Goal: Task Accomplishment & Management: Use online tool/utility

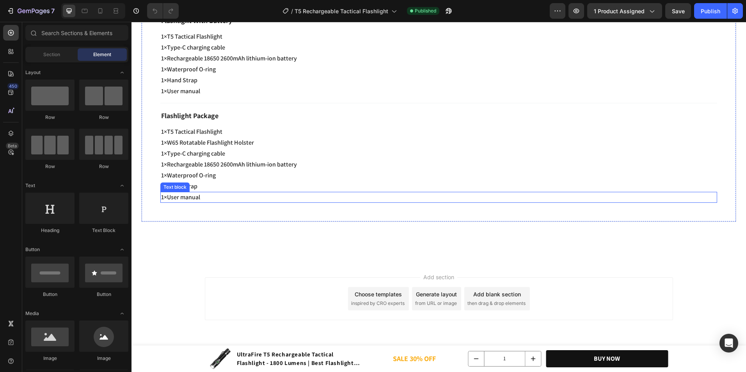
scroll to position [2548, 0]
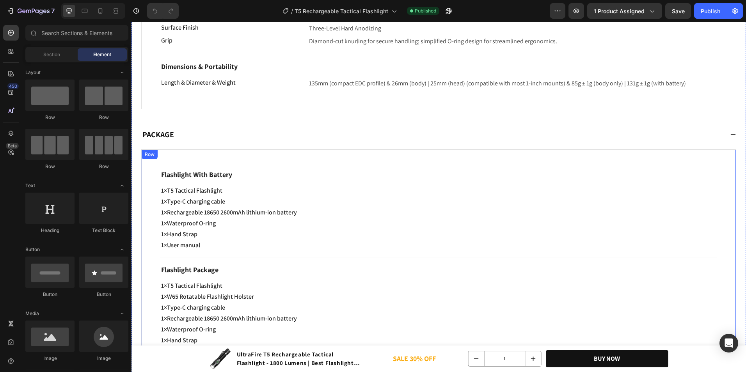
click at [232, 180] on p "Flashlight With Battery" at bounding box center [438, 174] width 555 height 11
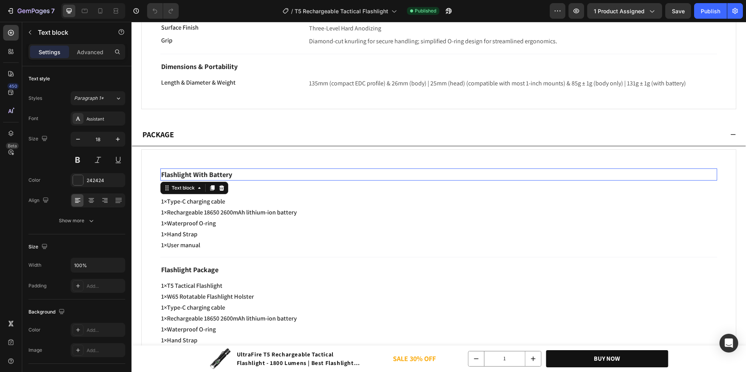
click at [232, 180] on p "Flashlight With Battery" at bounding box center [438, 174] width 555 height 11
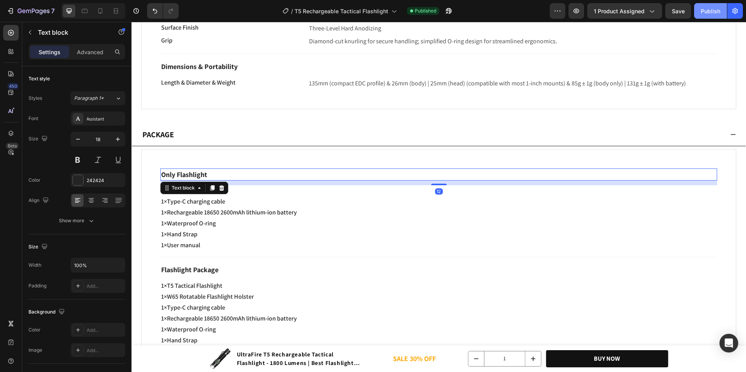
click at [722, 11] on button "Publish" at bounding box center [710, 11] width 33 height 16
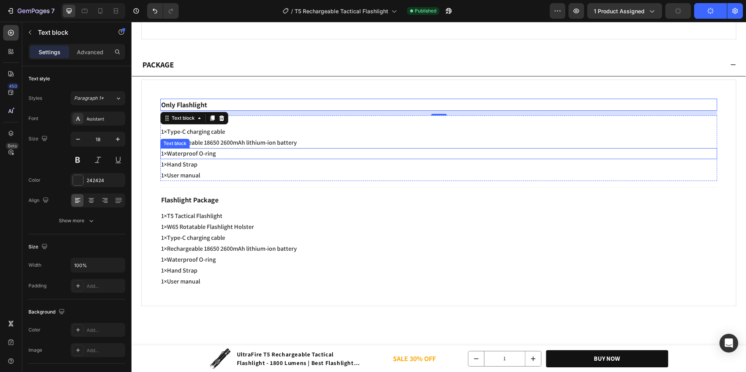
scroll to position [2626, 0]
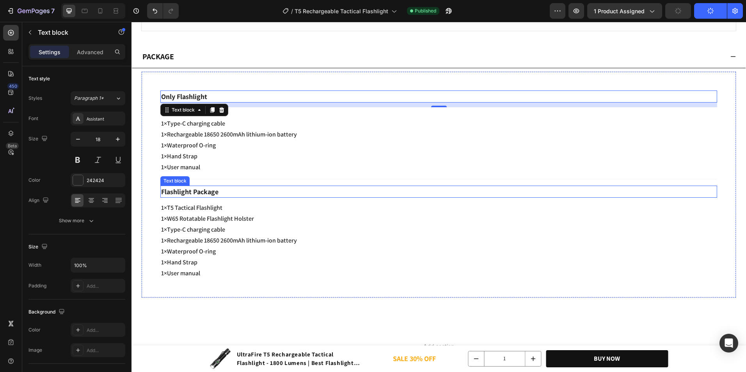
click at [240, 197] on p "Flashlight Package" at bounding box center [438, 191] width 555 height 11
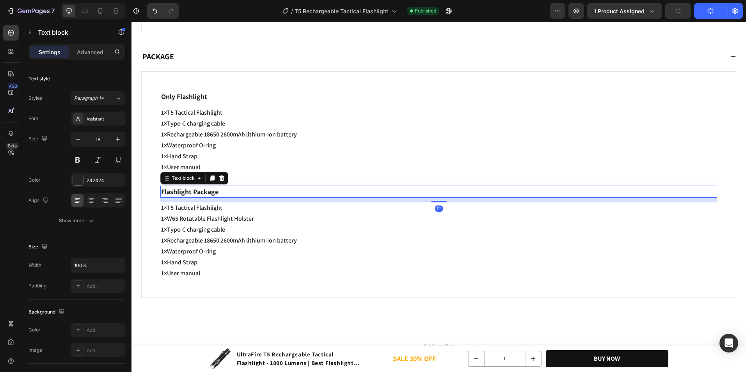
click at [263, 197] on p "Flashlight Package" at bounding box center [438, 191] width 555 height 11
click at [213, 196] on strong "Flashlight Package" at bounding box center [189, 191] width 57 height 9
click at [229, 197] on p "Flashlight Package" at bounding box center [438, 191] width 555 height 11
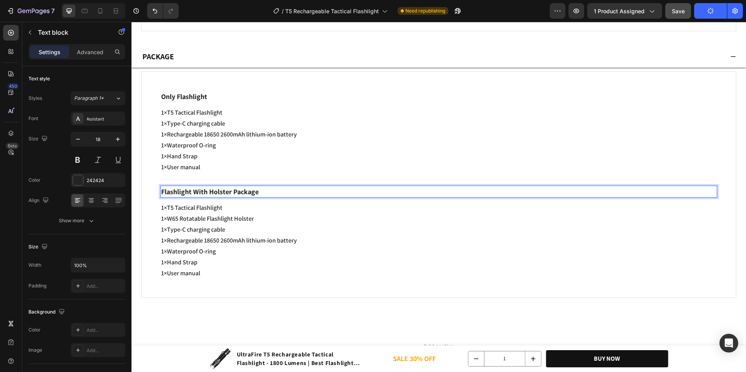
click at [683, 14] on span "Save" at bounding box center [678, 11] width 13 height 7
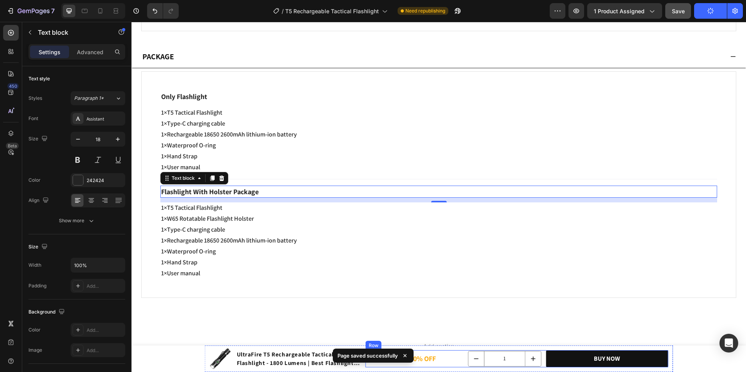
click at [460, 360] on div "SALE 30% OFF Text Block 1 Product Quantity Buy Now Product Cart Button Row" at bounding box center [516, 359] width 303 height 18
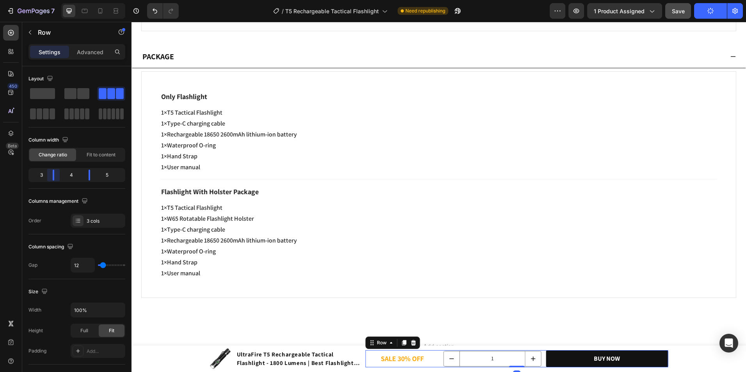
drag, startPoint x: 60, startPoint y: 178, endPoint x: 56, endPoint y: 177, distance: 3.9
click at [56, 0] on body "7 Version history / T5 Rechargeable Tactical Flashlight Need republishing Previ…" at bounding box center [373, 0] width 746 height 0
drag, startPoint x: 90, startPoint y: 175, endPoint x: 81, endPoint y: 176, distance: 9.0
click at [81, 0] on body "7 Version history / T5 Rechargeable Tactical Flashlight Need republishing Previ…" at bounding box center [373, 0] width 746 height 0
click at [707, 15] on button "Publish" at bounding box center [710, 11] width 33 height 16
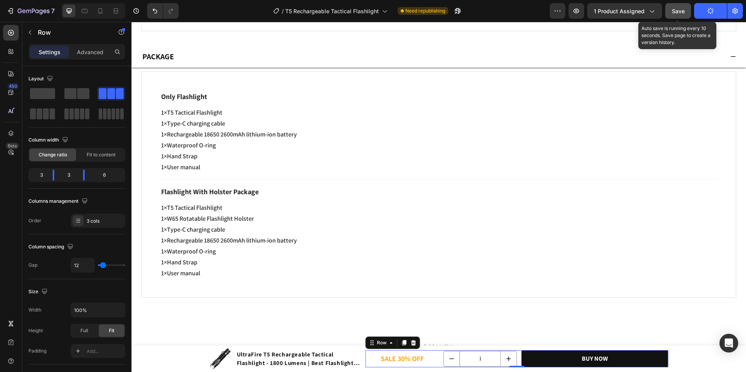
click at [678, 14] on div "Save" at bounding box center [678, 11] width 13 height 8
click at [678, 14] on button "button" at bounding box center [678, 11] width 26 height 16
click at [678, 14] on icon "button" at bounding box center [678, 11] width 8 height 8
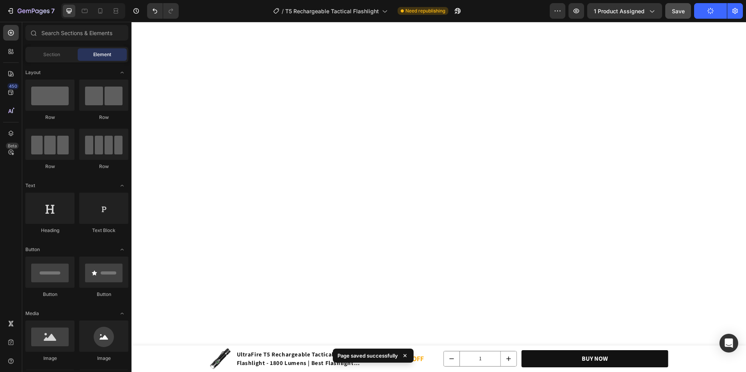
scroll to position [40, 0]
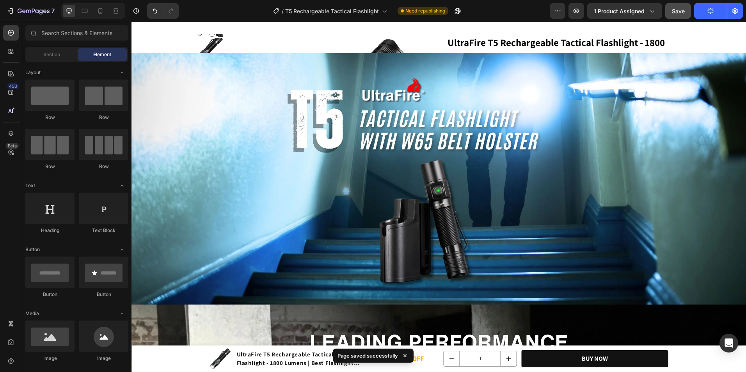
drag, startPoint x: 743, startPoint y: 231, endPoint x: 860, endPoint y: 43, distance: 220.9
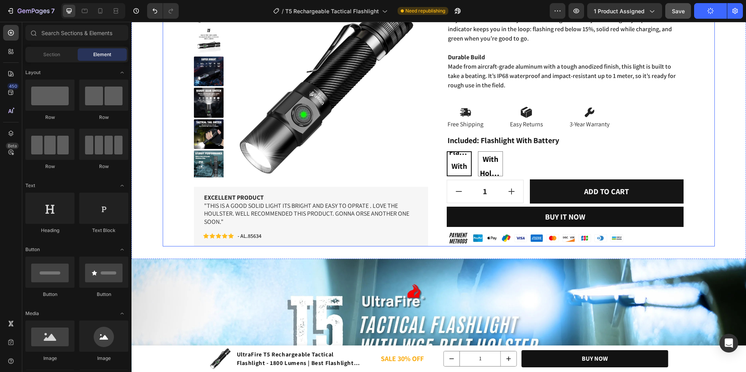
scroll to position [429, 0]
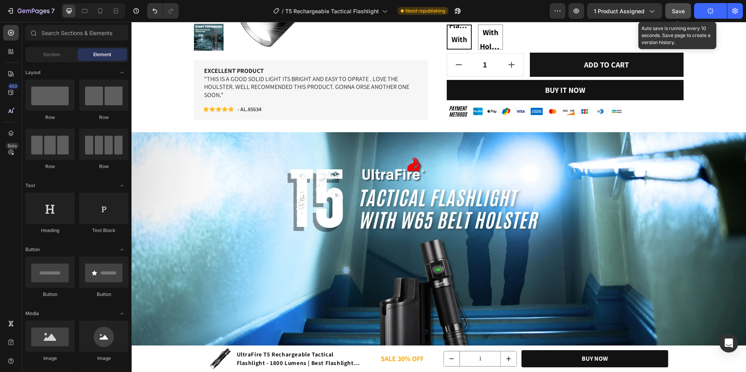
click at [685, 13] on button "Save" at bounding box center [678, 11] width 26 height 16
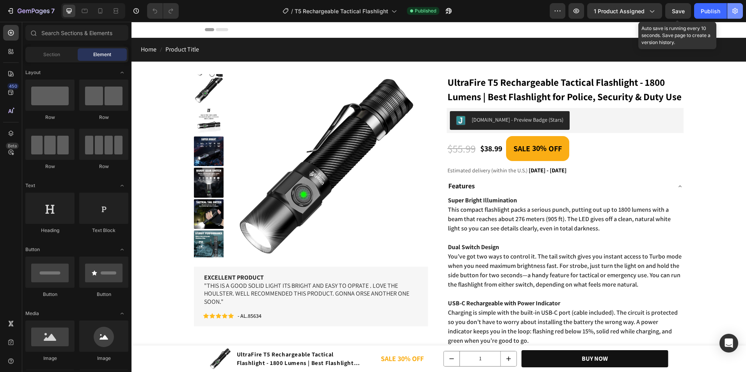
click at [727, 11] on button "button" at bounding box center [735, 11] width 16 height 16
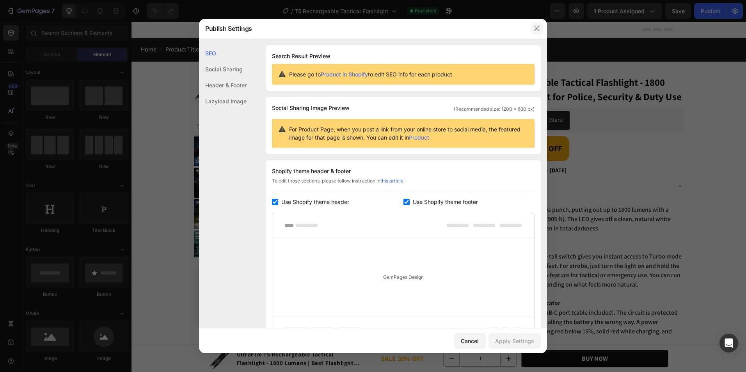
click at [536, 23] on button "button" at bounding box center [536, 28] width 12 height 12
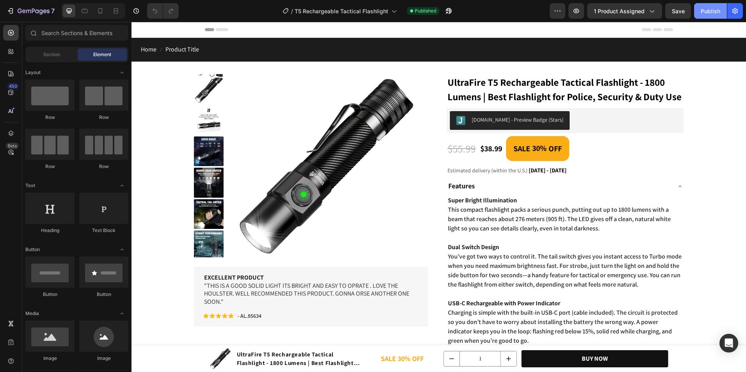
click at [718, 13] on div "Publish" at bounding box center [711, 11] width 20 height 8
click at [644, 176] on div "Estimated delivery (within the U.S.) Oct 01 - Oct 07" at bounding box center [565, 170] width 237 height 12
